Goal: Information Seeking & Learning: Learn about a topic

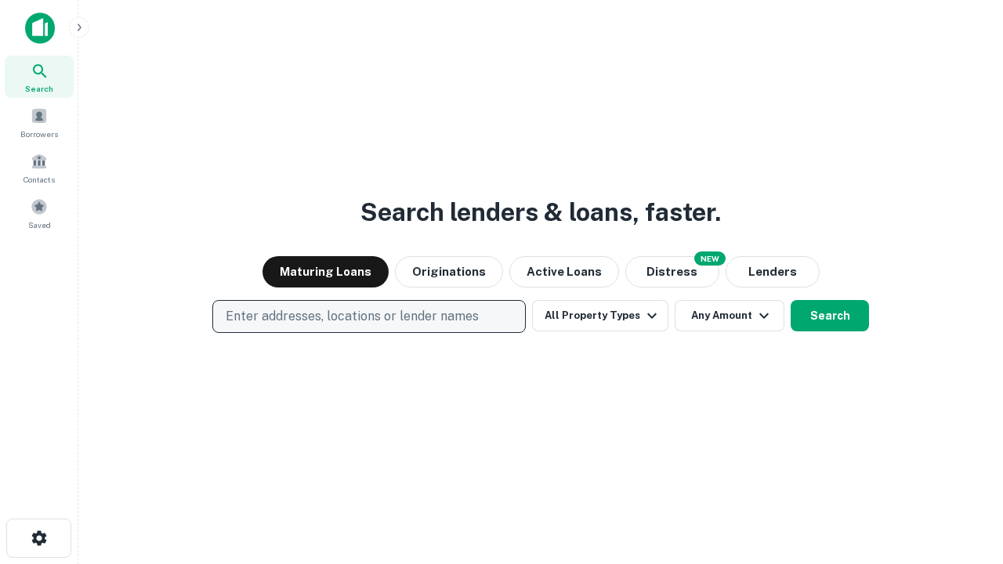
click at [368, 317] on p "Enter addresses, locations or lender names" at bounding box center [352, 316] width 253 height 19
type input "**********"
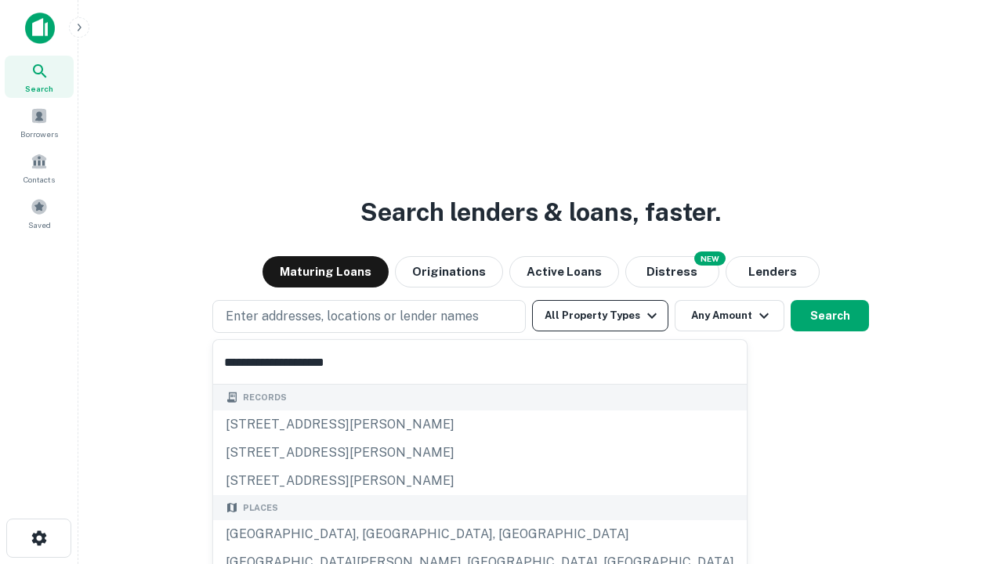
click at [375, 535] on div "[GEOGRAPHIC_DATA], [GEOGRAPHIC_DATA], [GEOGRAPHIC_DATA]" at bounding box center [480, 534] width 534 height 28
click at [600, 316] on button "All Property Types" at bounding box center [600, 315] width 136 height 31
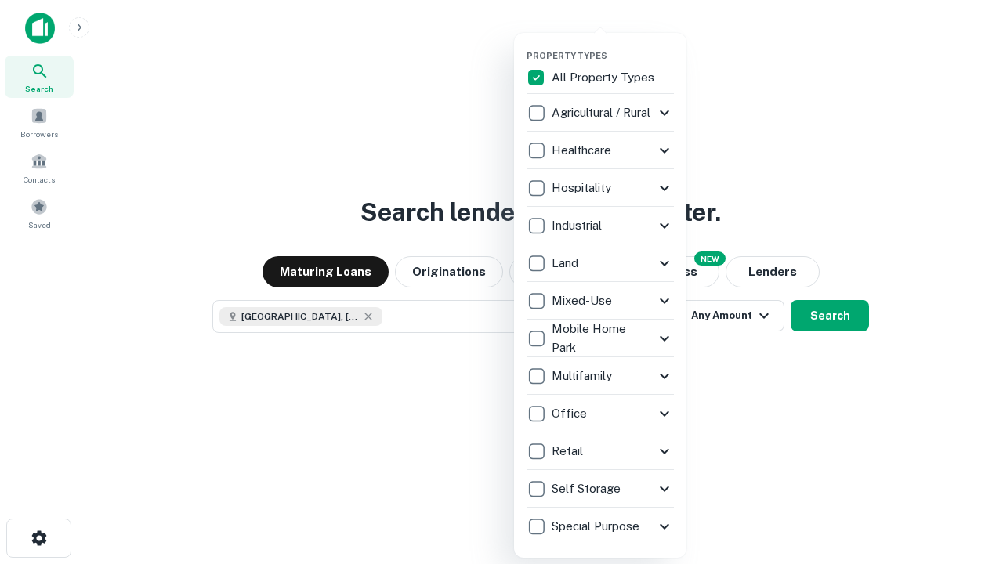
click at [613, 45] on button "button" at bounding box center [613, 45] width 172 height 1
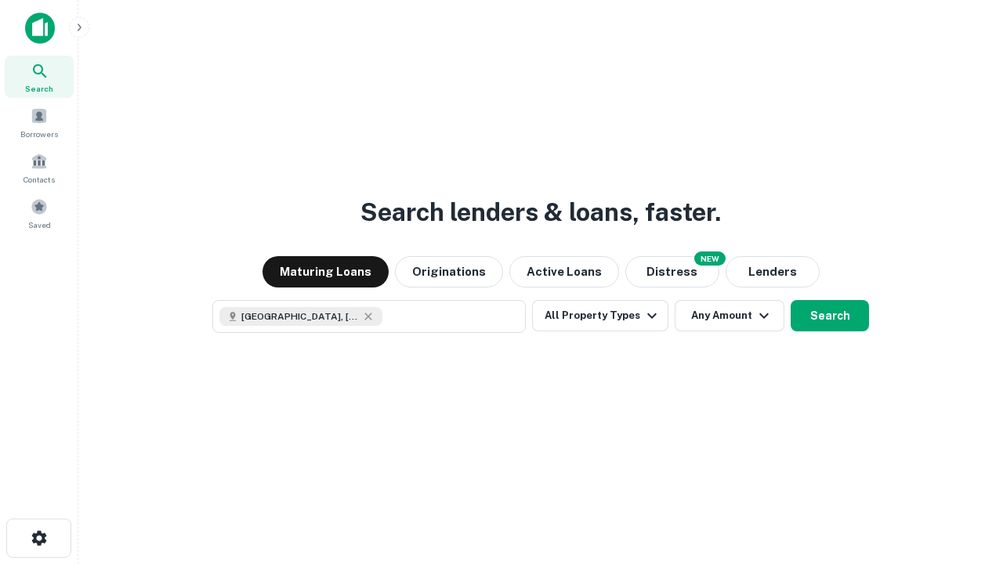
scroll to position [25, 0]
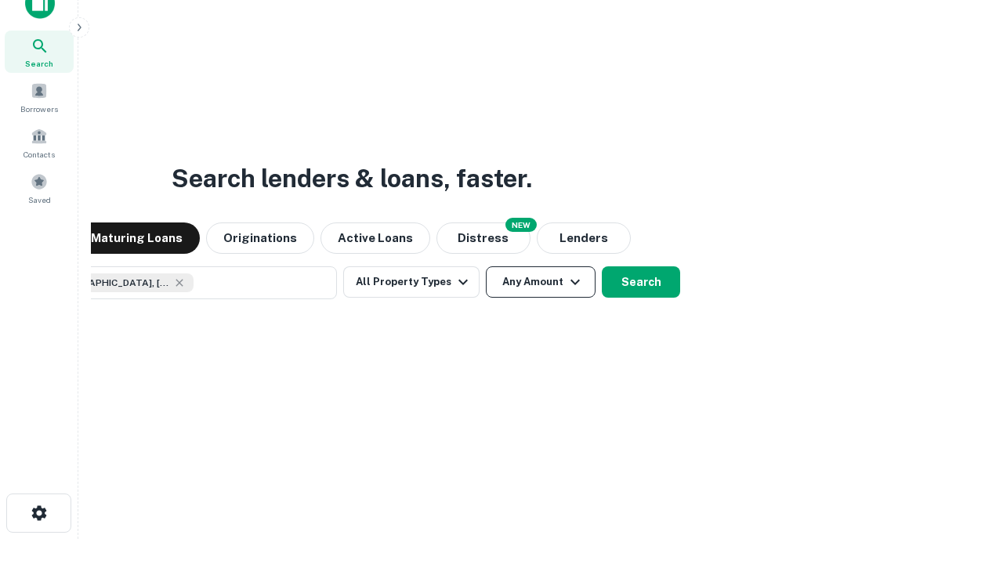
click at [486, 266] on button "Any Amount" at bounding box center [541, 281] width 110 height 31
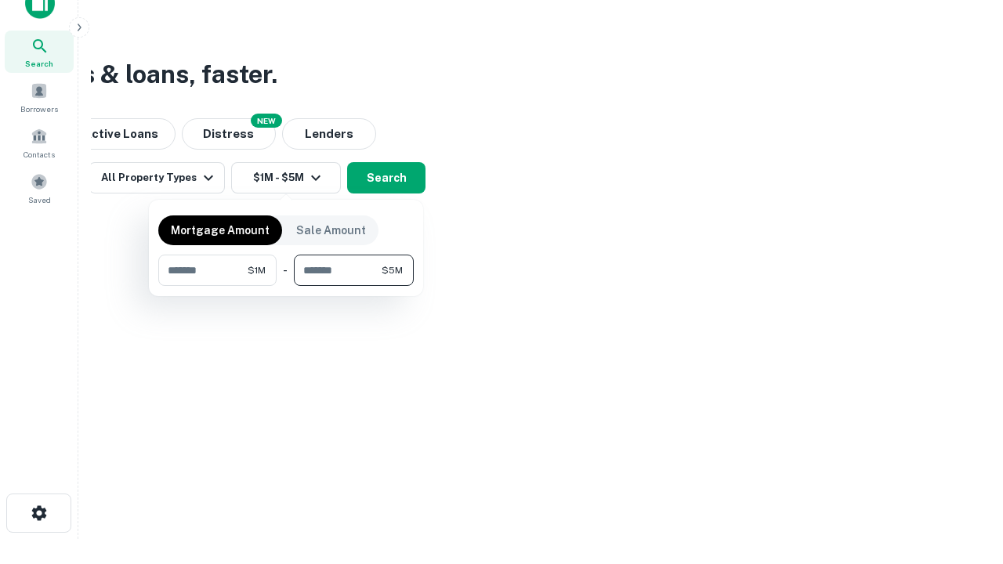
type input "*******"
click at [286, 286] on button "button" at bounding box center [285, 286] width 255 height 1
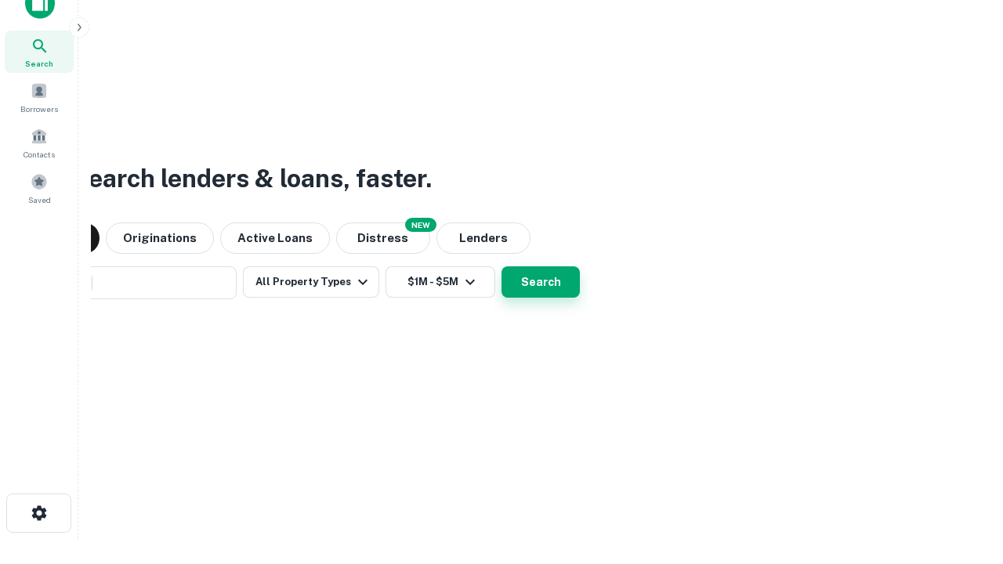
click at [502, 266] on button "Search" at bounding box center [541, 281] width 78 height 31
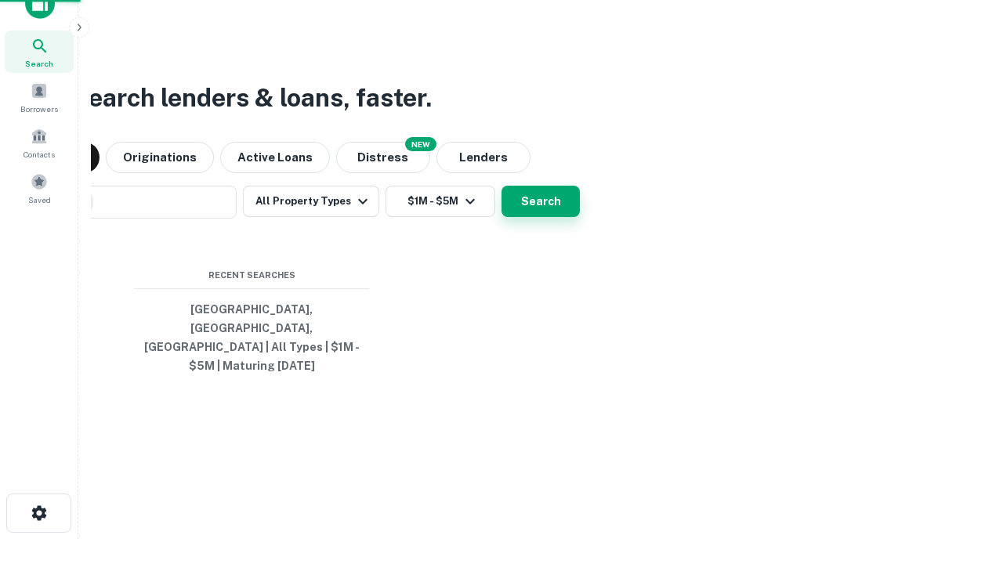
scroll to position [51, 444]
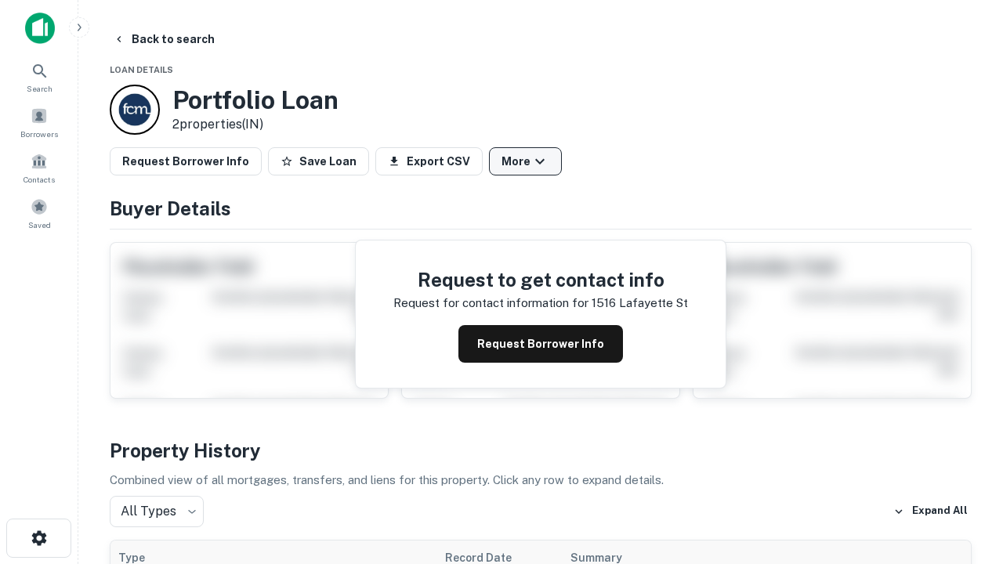
click at [525, 161] on button "More" at bounding box center [525, 161] width 73 height 28
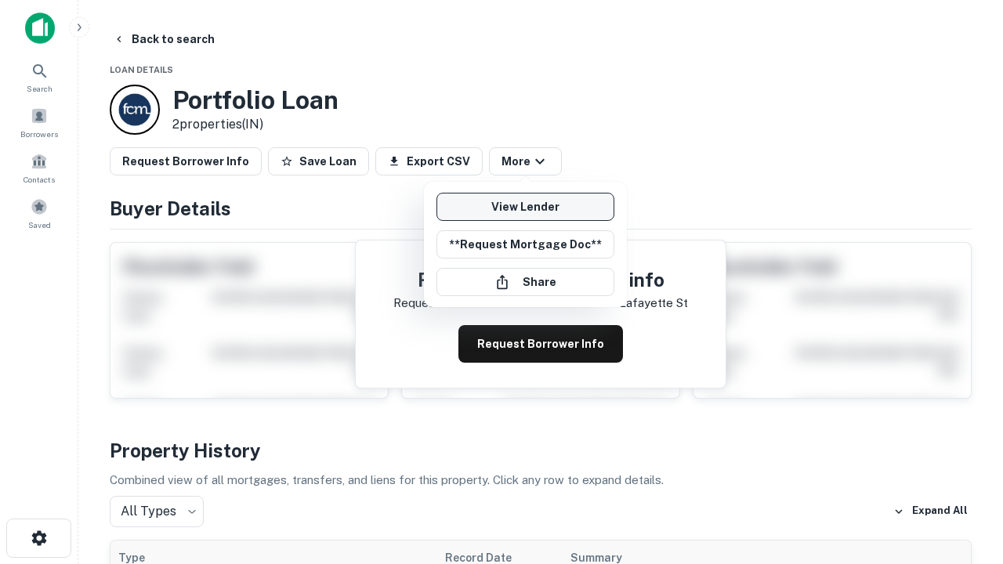
click at [525, 207] on link "View Lender" at bounding box center [526, 207] width 178 height 28
